Goal: Task Accomplishment & Management: Use online tool/utility

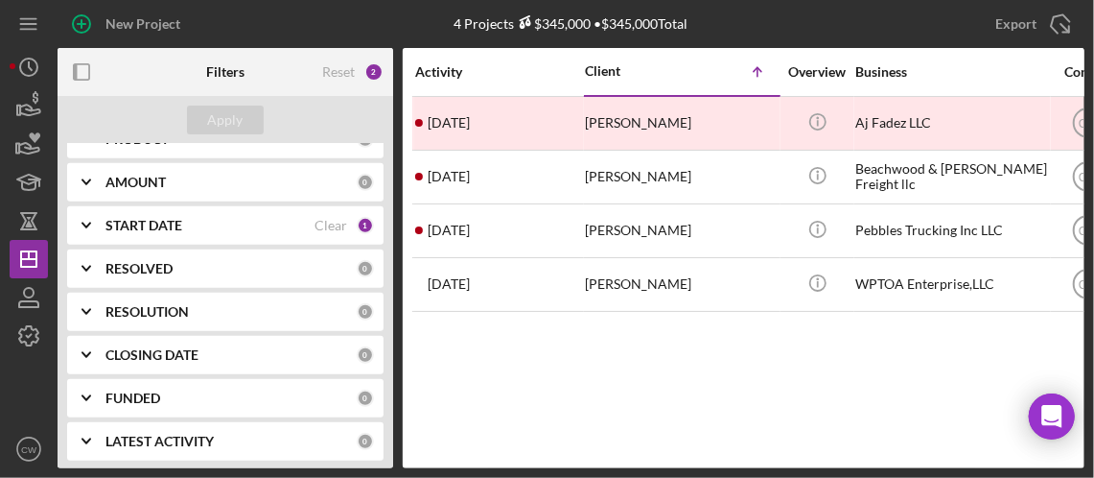
scroll to position [470, 0]
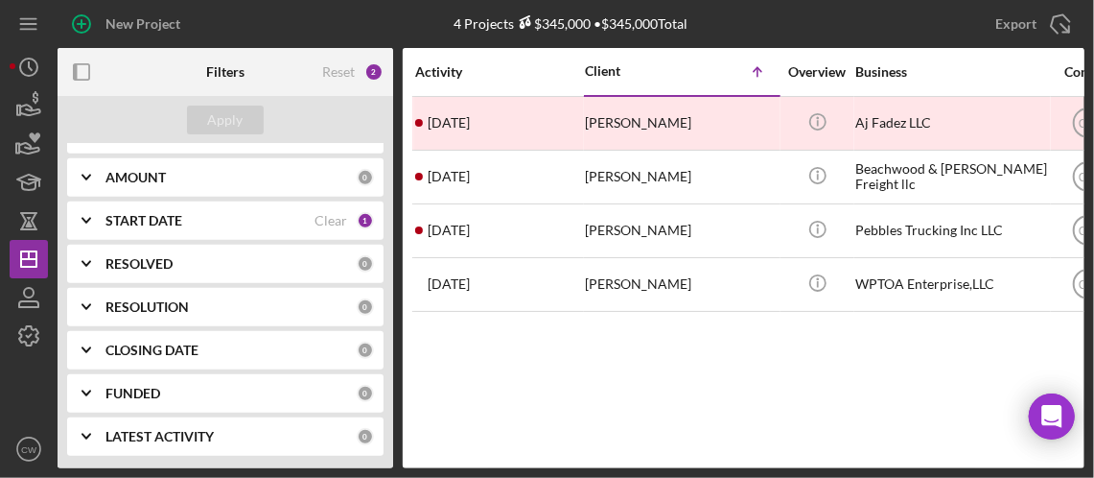
click at [373, 69] on div "2" at bounding box center [373, 71] width 19 height 19
click at [283, 274] on div "RESOLVED 0" at bounding box center [239, 264] width 269 height 38
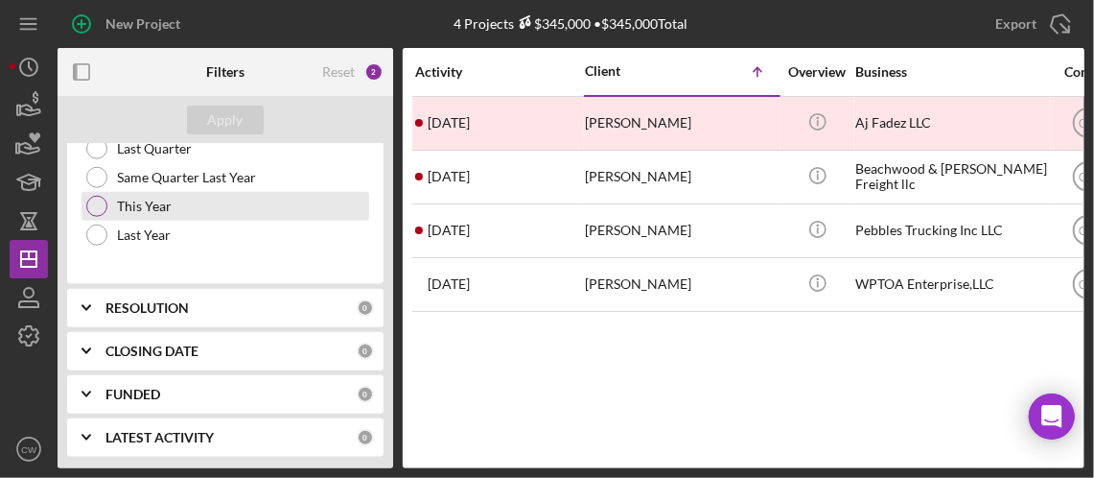
scroll to position [540, 0]
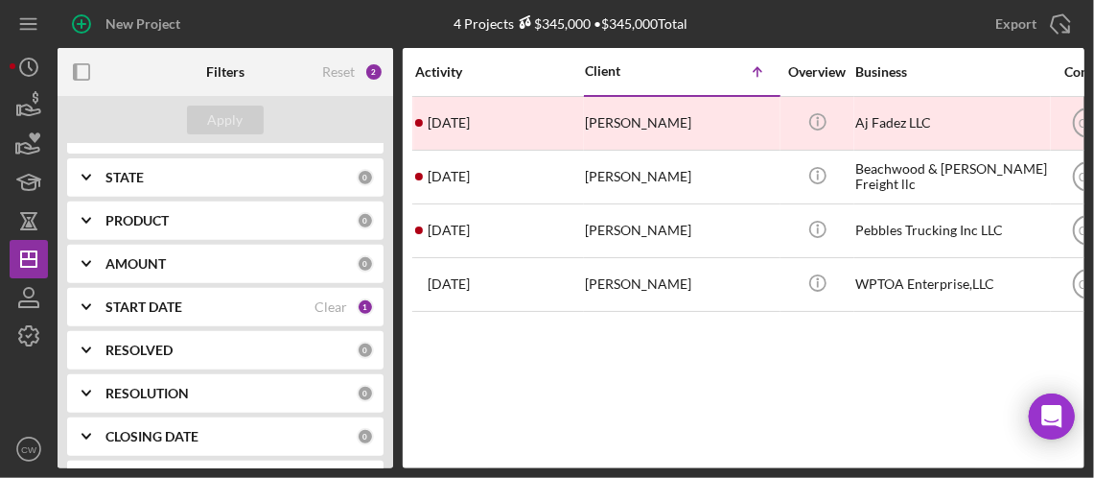
scroll to position [470, 0]
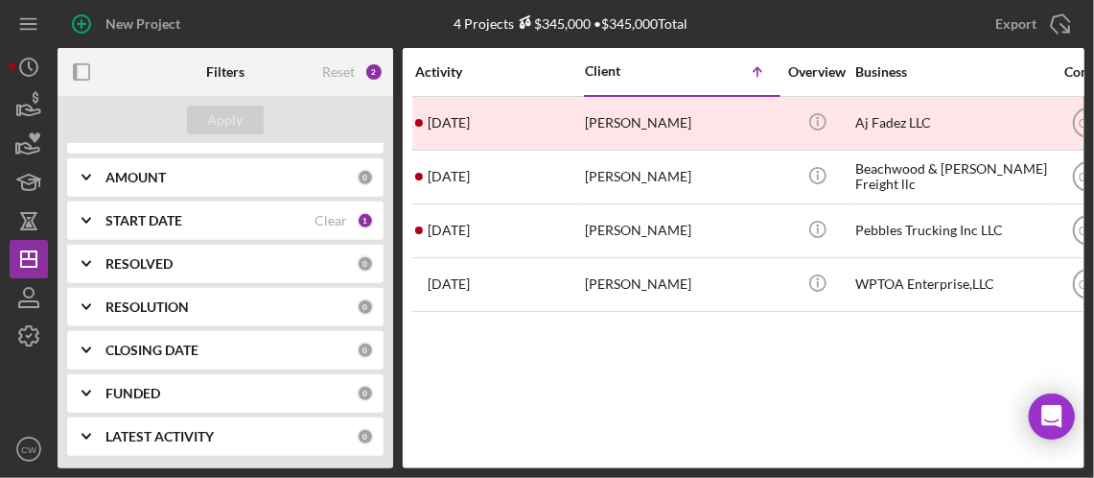
click at [245, 219] on div "START DATE" at bounding box center [209, 220] width 209 height 15
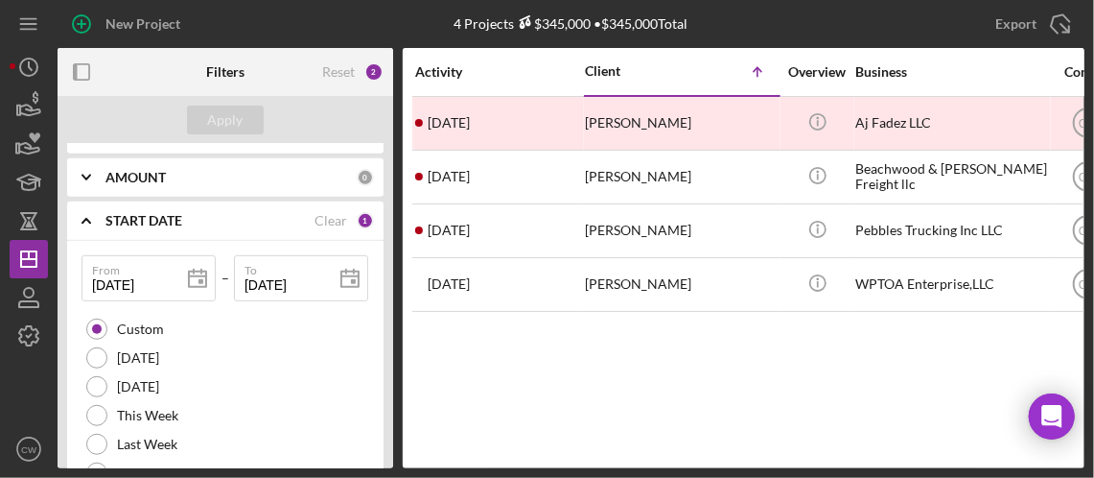
click at [358, 217] on div "1" at bounding box center [365, 220] width 17 height 17
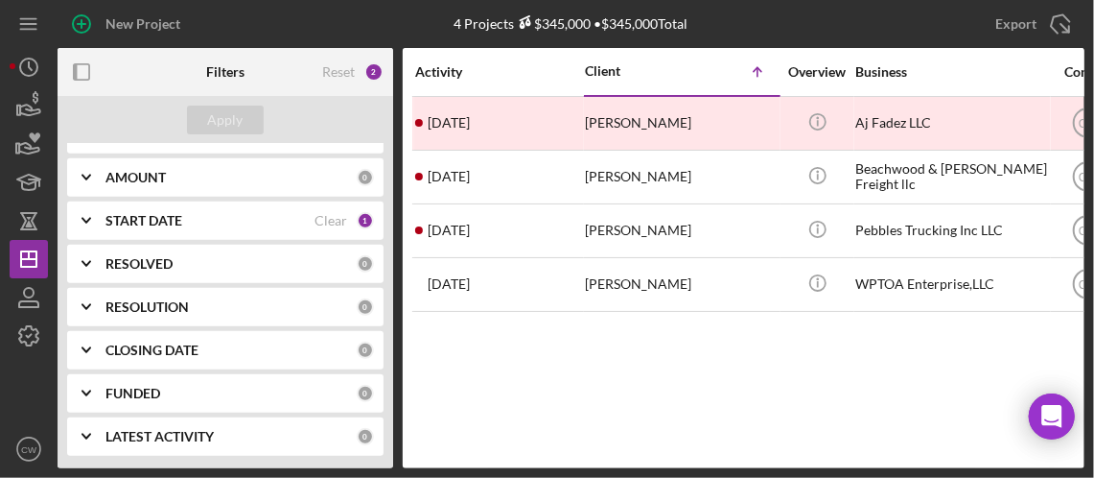
click at [263, 226] on div "START DATE Clear 1" at bounding box center [239, 220] width 269 height 17
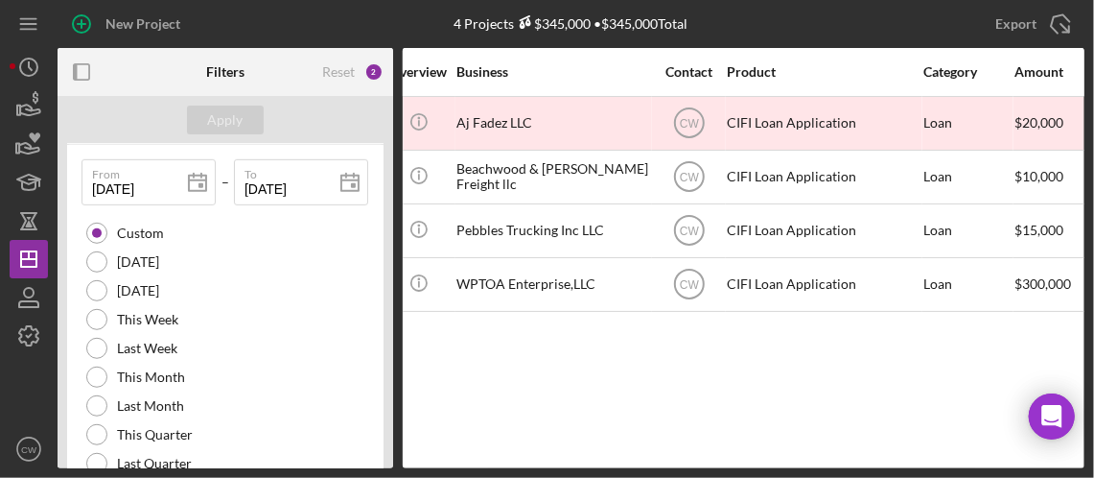
scroll to position [0, 422]
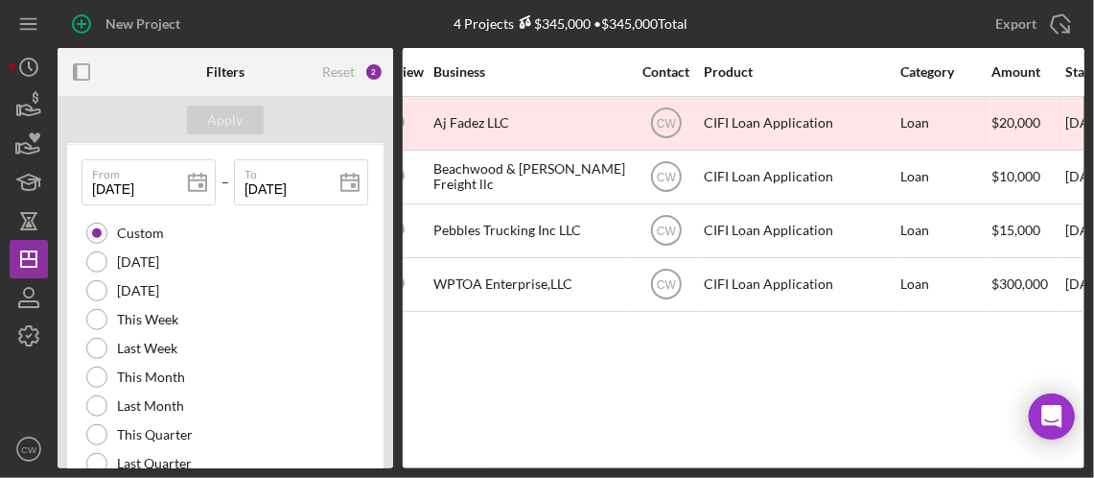
click at [1069, 454] on div "Activity Client Icon/Table Sort Arrow Overview Business Contact Product Categor…" at bounding box center [744, 258] width 682 height 420
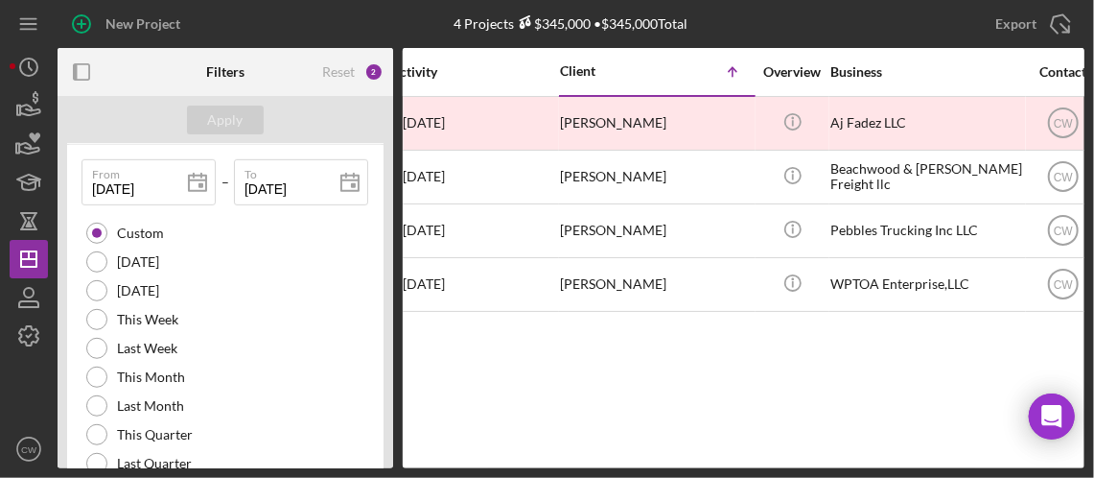
scroll to position [0, 0]
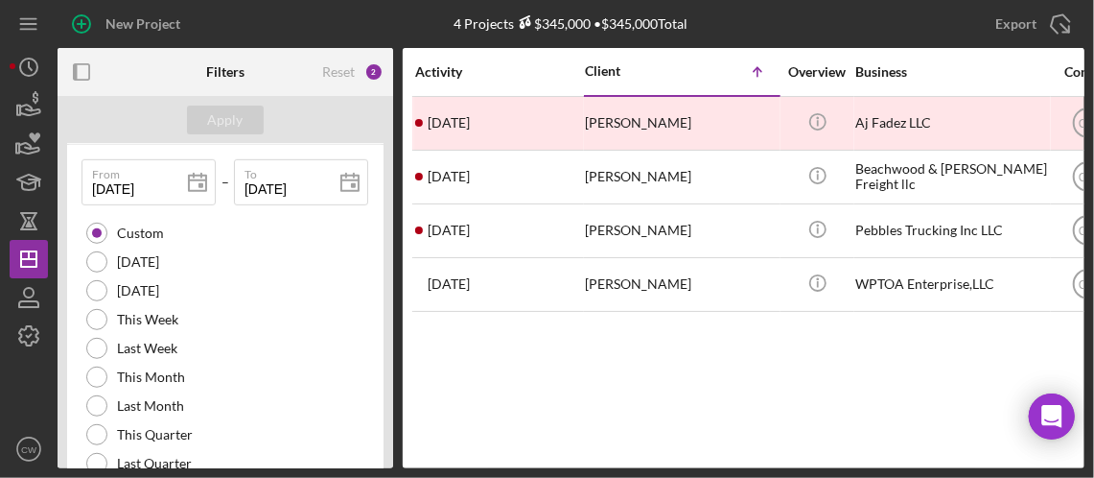
drag, startPoint x: 654, startPoint y: 383, endPoint x: 721, endPoint y: 386, distance: 67.2
click at [721, 386] on div "Activity Client Icon/Table Sort Arrow Overview Business Contact Product Categor…" at bounding box center [744, 258] width 682 height 420
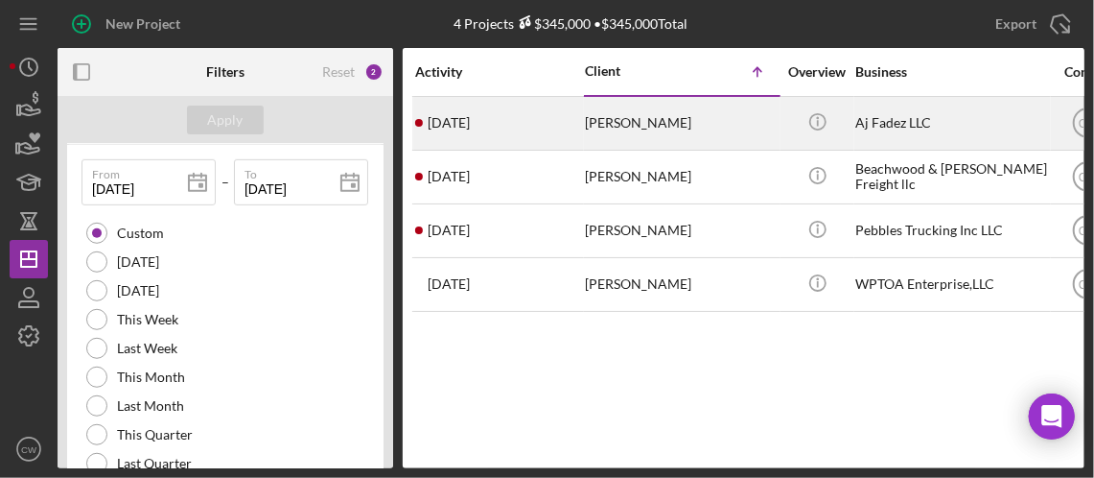
scroll to position [566, 0]
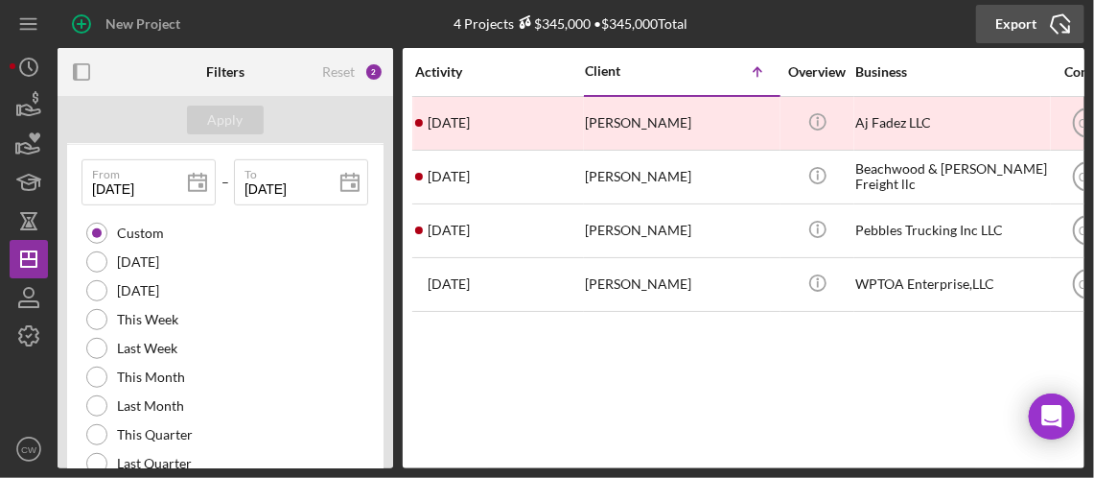
click at [1064, 29] on icon "Icon/Export" at bounding box center [1061, 24] width 48 height 48
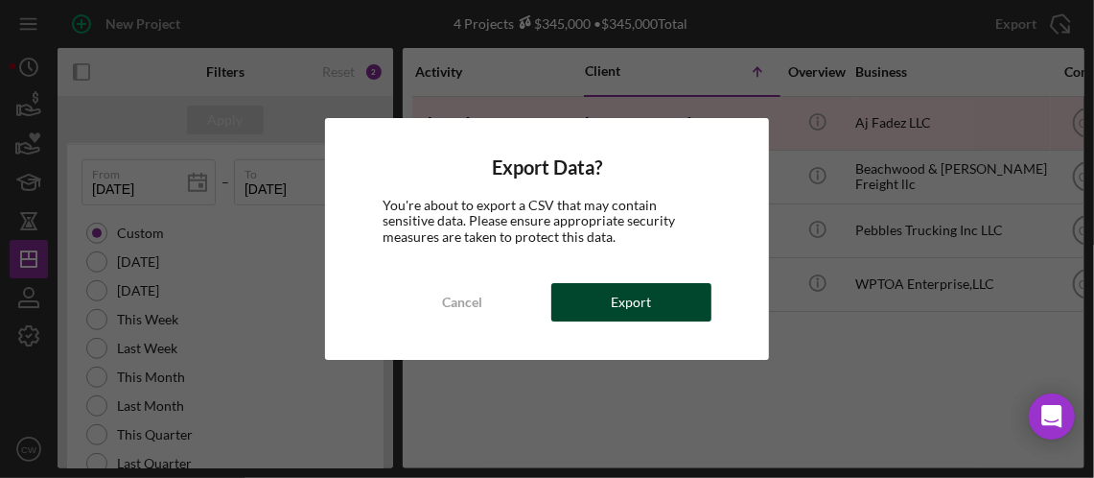
click at [643, 296] on div "Export" at bounding box center [632, 302] width 40 height 38
